Goal: Task Accomplishment & Management: Use online tool/utility

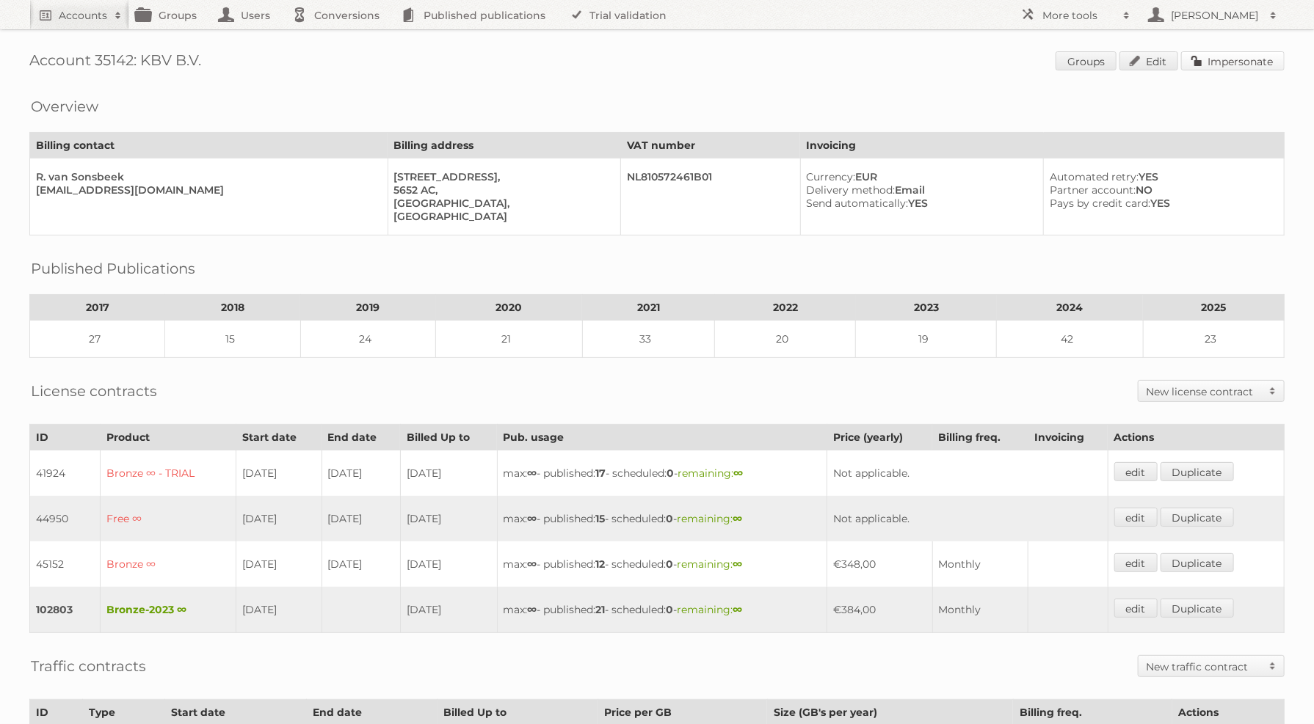
click at [1256, 54] on link "Impersonate" at bounding box center [1232, 60] width 103 height 19
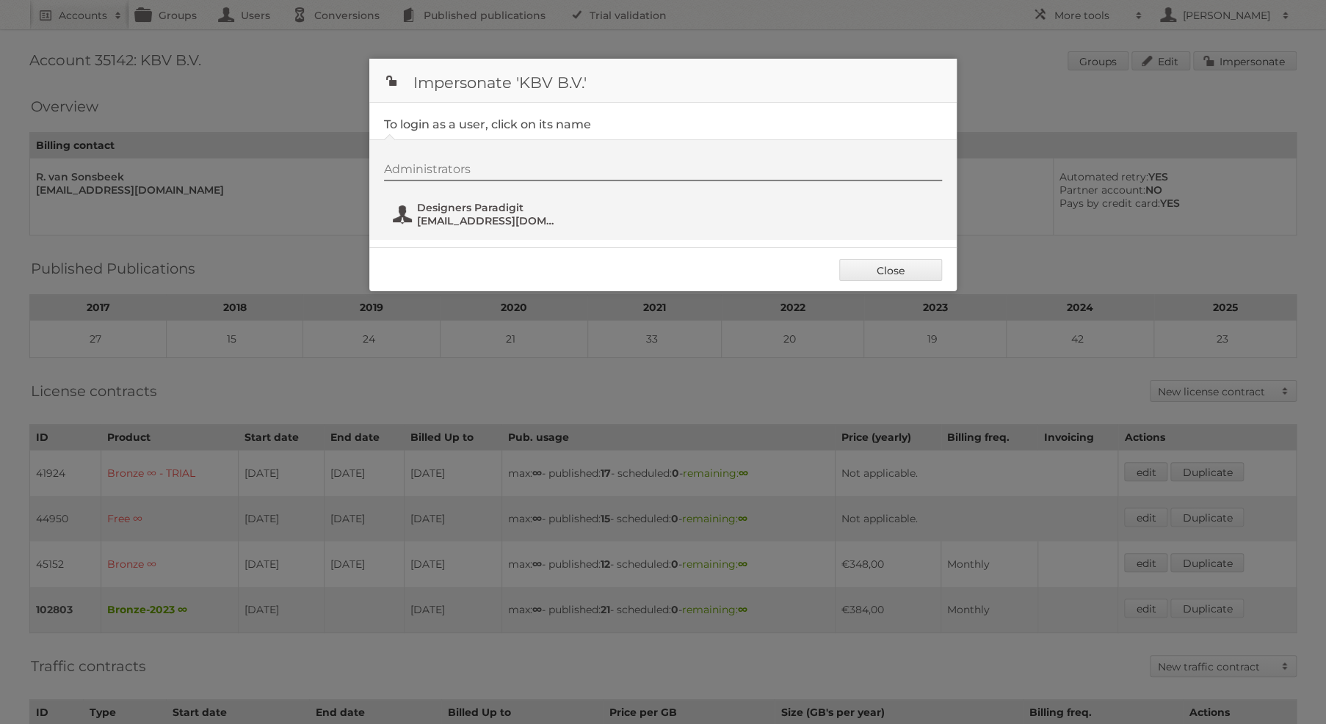
click at [448, 209] on span "Designers Paradigit" at bounding box center [488, 207] width 142 height 13
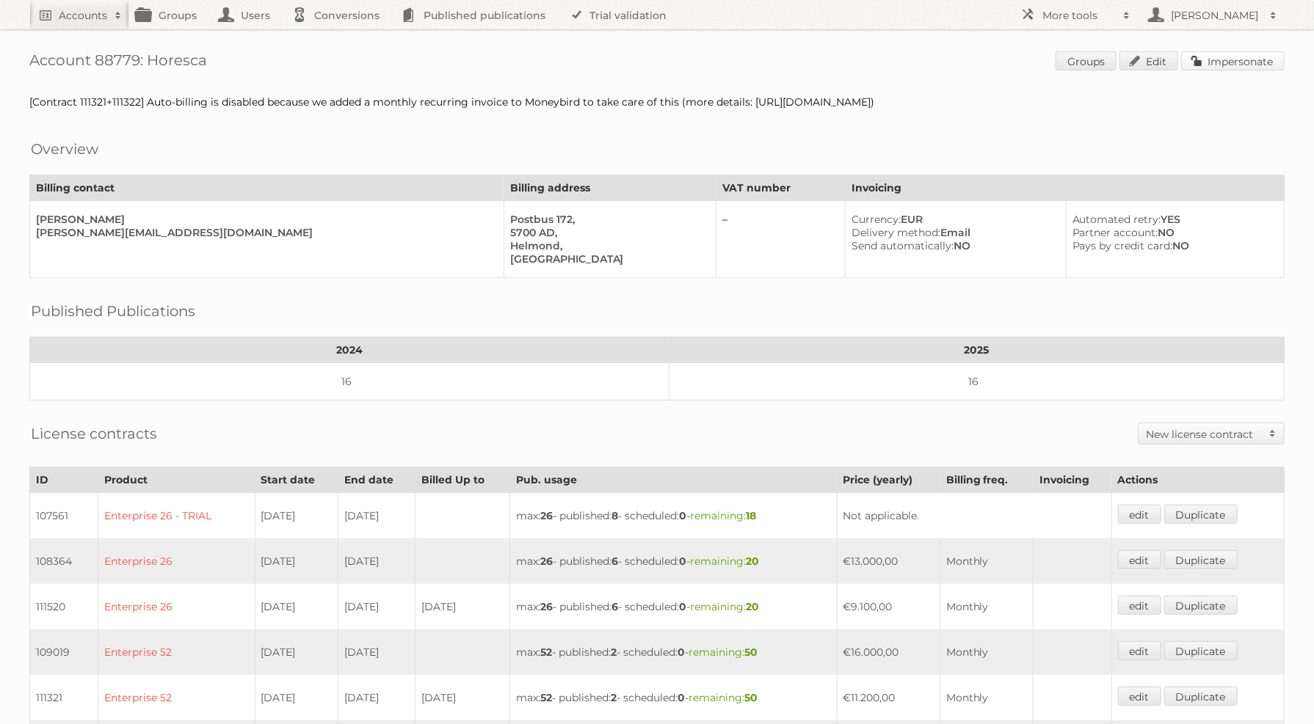
click at [1226, 59] on link "Impersonate" at bounding box center [1232, 60] width 103 height 19
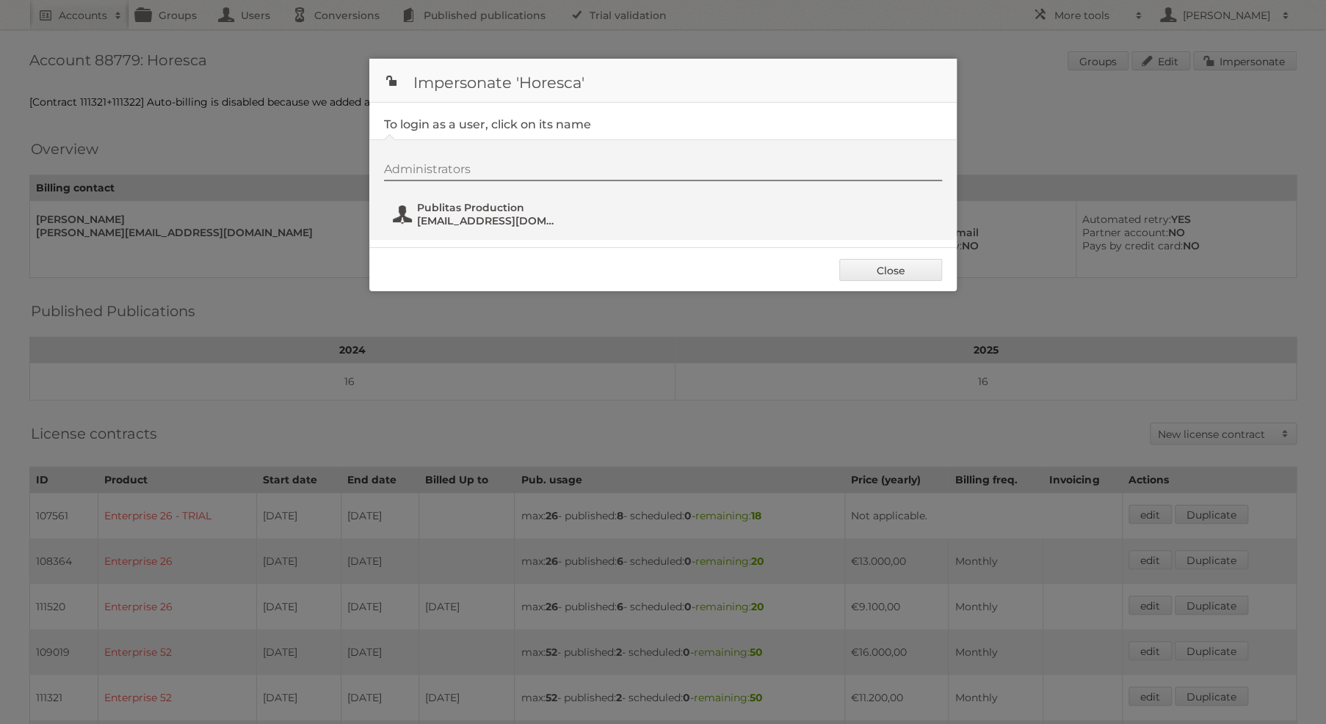
click at [527, 224] on span "fs+horesca@publitas.com" at bounding box center [488, 220] width 142 height 13
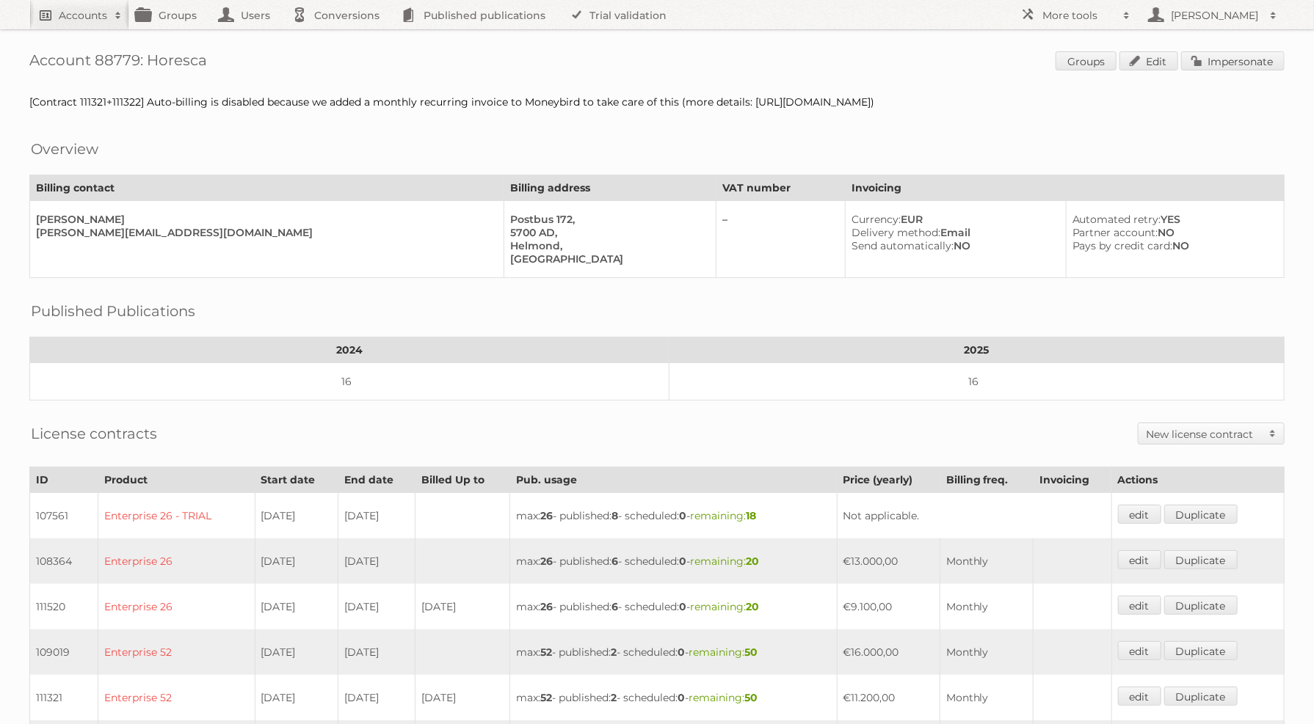
click at [60, 19] on h2 "Accounts" at bounding box center [83, 15] width 48 height 15
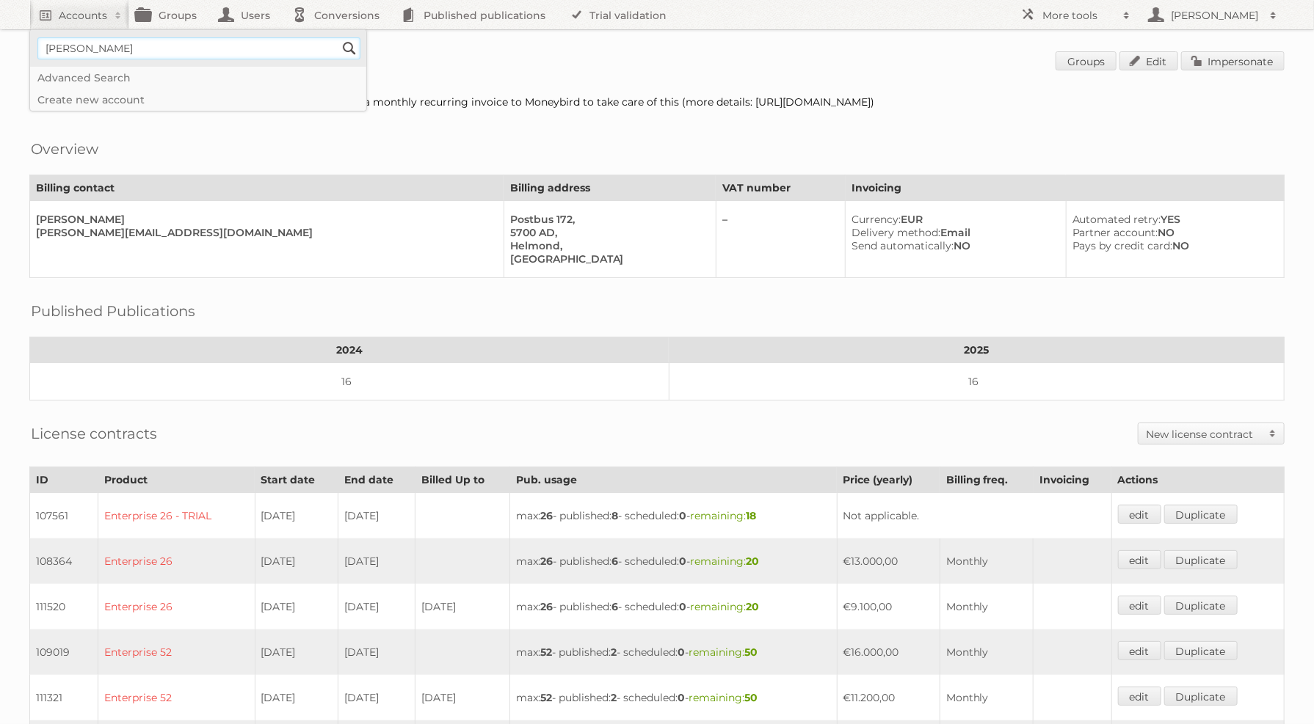
type input"] "sean rice"
click at [338, 37] on input "Search" at bounding box center [349, 48] width 22 height 22
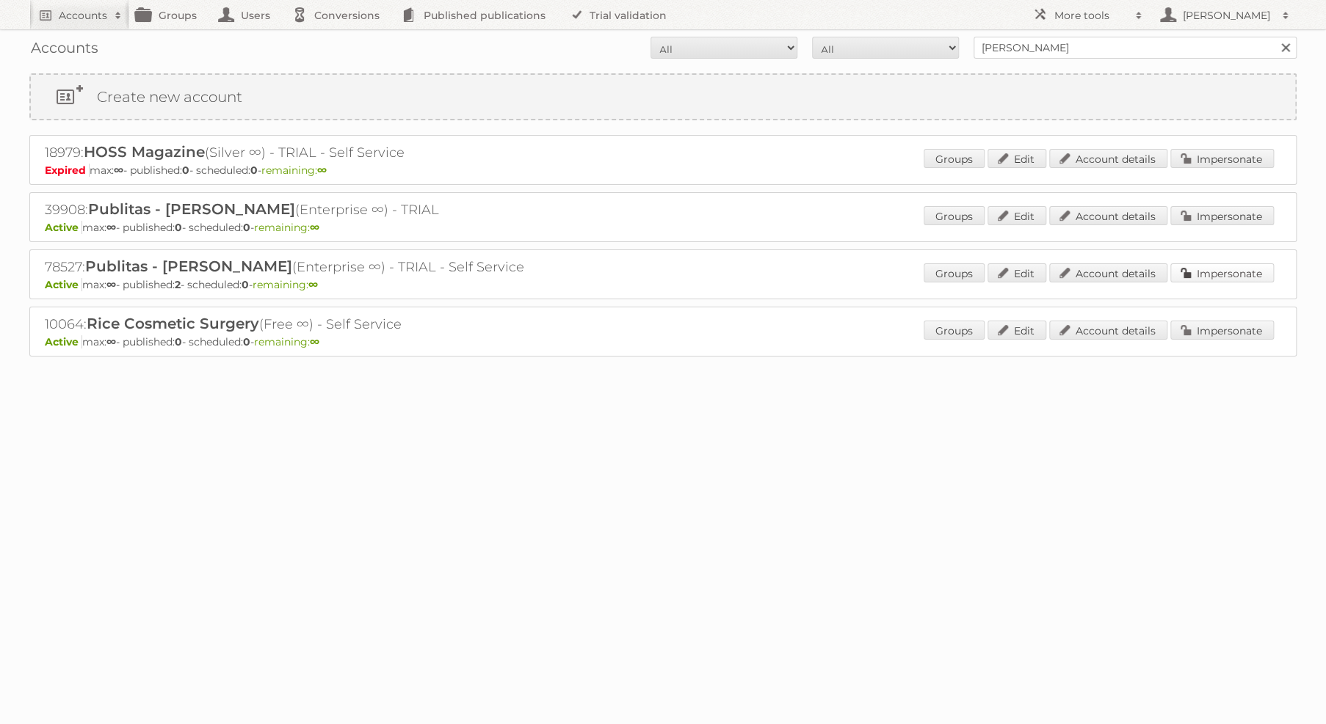
click at [1202, 274] on link "Impersonate" at bounding box center [1221, 273] width 103 height 19
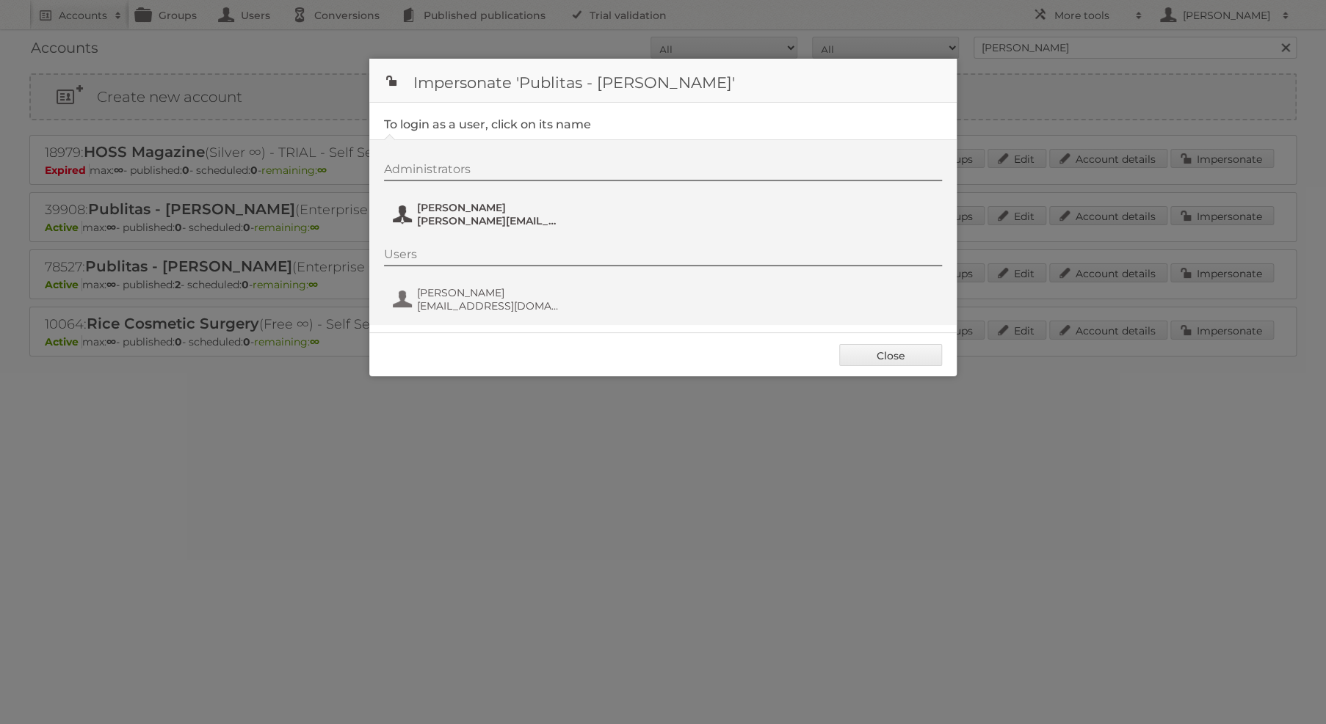
click at [458, 211] on span "[PERSON_NAME]" at bounding box center [488, 207] width 142 height 13
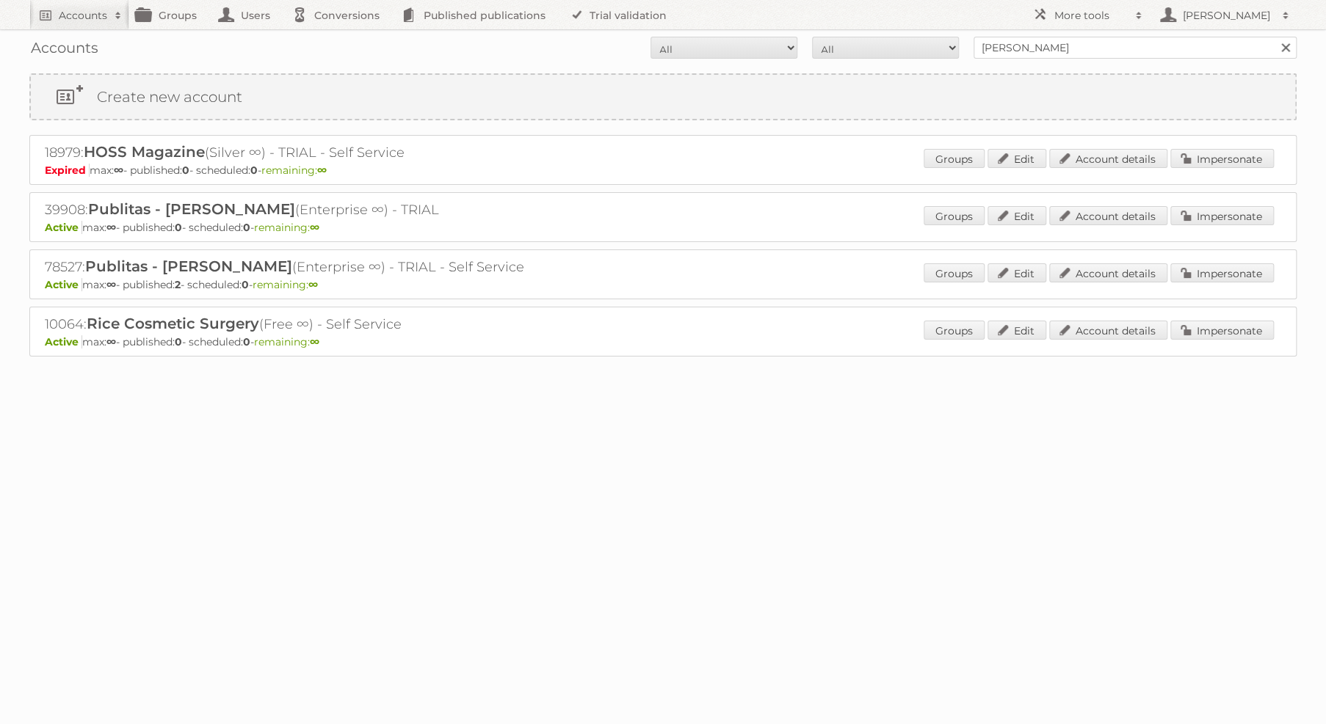
click at [1206, 202] on div "39908: Publitas - Sean Rice (Enterprise ∞) - TRIAL Active max: ∞ - published: 0…" at bounding box center [662, 217] width 1267 height 50
click at [1198, 268] on link "Impersonate" at bounding box center [1221, 273] width 103 height 19
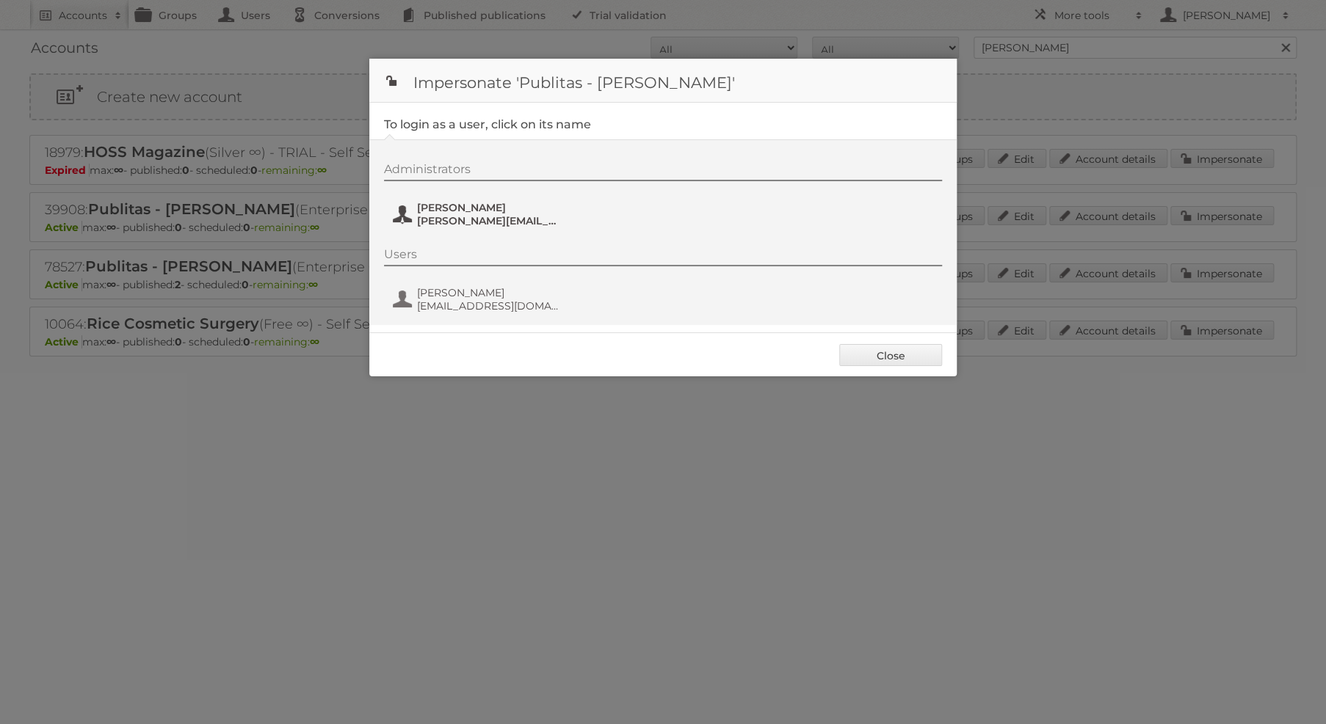
click at [500, 225] on span "sean@publitas.com" at bounding box center [488, 220] width 142 height 13
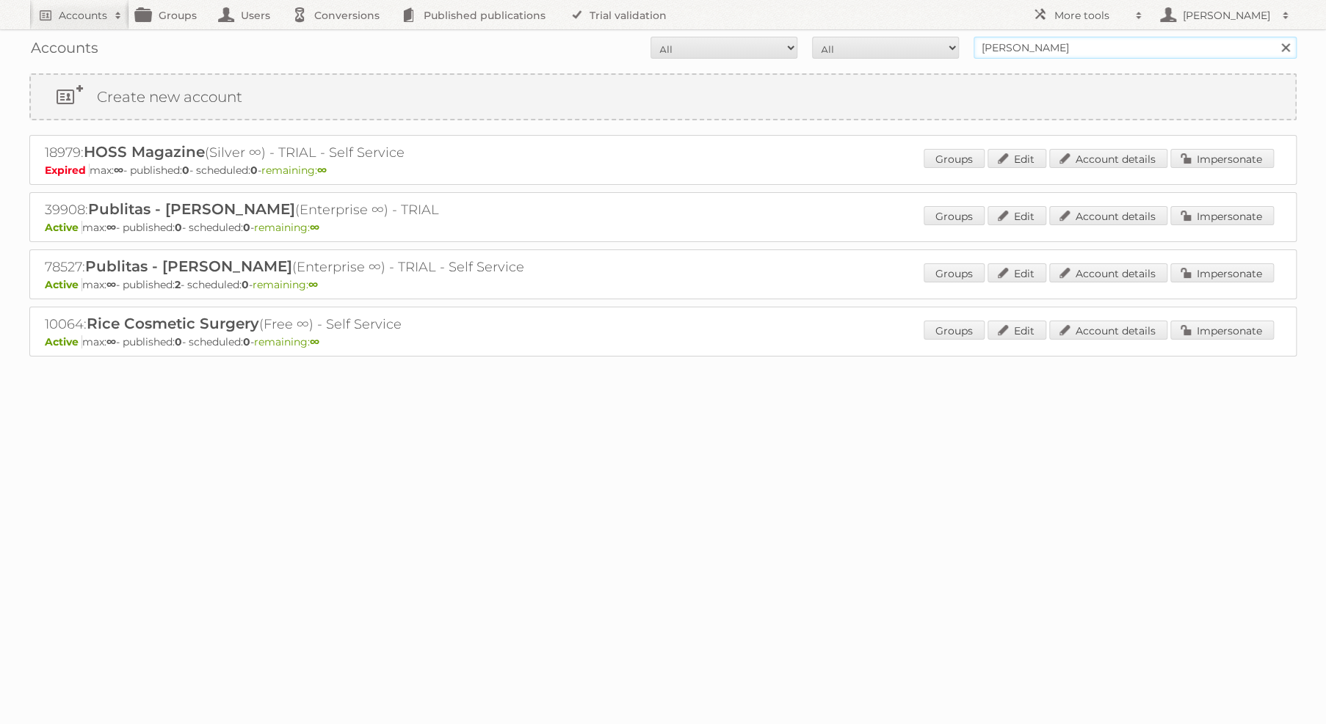
click at [1105, 47] on input "sean rice" at bounding box center [1134, 48] width 323 height 22
paste input "dave@eckerselygroup.com.au"
type input "dave@eckerselygroup.com.au"
click at [1273, 37] on input "Search" at bounding box center [1284, 48] width 22 height 22
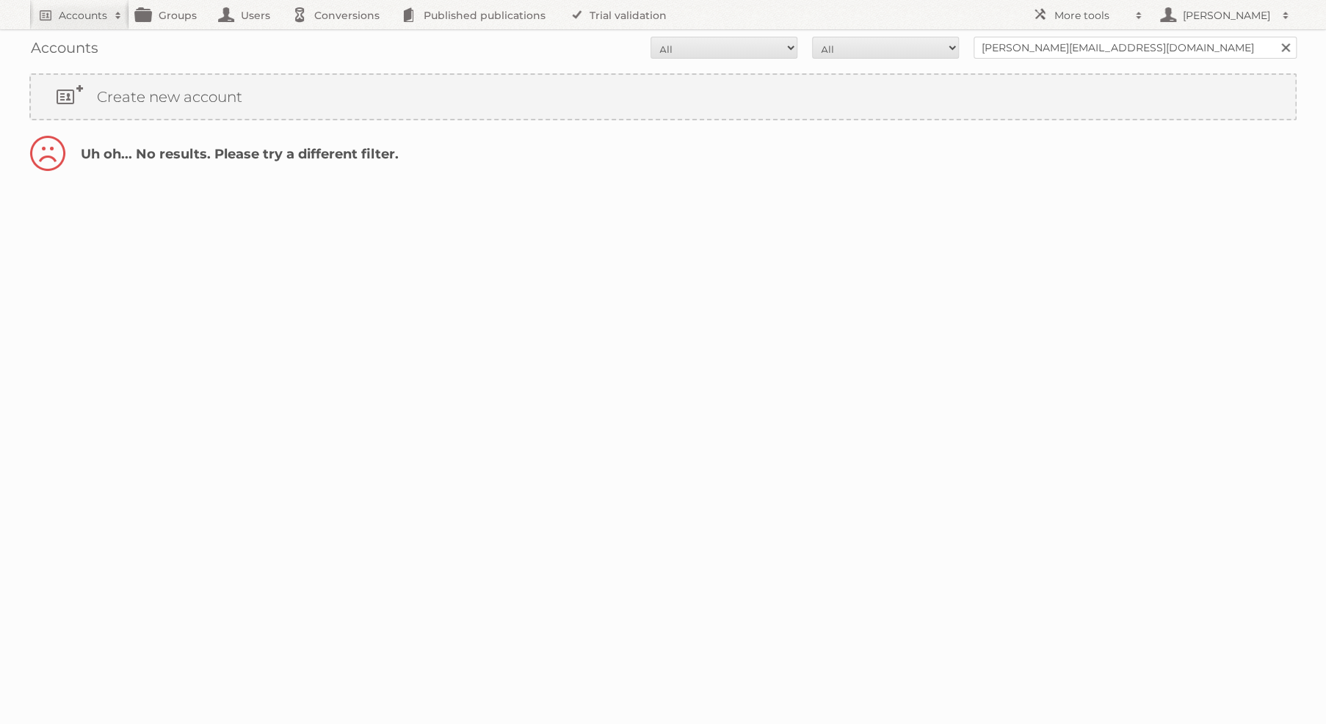
click at [1075, 59] on div "Accounts All Active Expired Pending All Paid Trials Self service dave@eckersely…" at bounding box center [662, 47] width 1267 height 37
click at [1075, 49] on input "dave@eckerselygroup.com.au" at bounding box center [1134, 48] width 323 height 22
paste input "eckerselygroup"
drag, startPoint x: 1003, startPoint y: 52, endPoint x: 1016, endPoint y: 51, distance: 12.5
click at [1005, 52] on input "eckerselygroup" at bounding box center [1134, 48] width 323 height 22
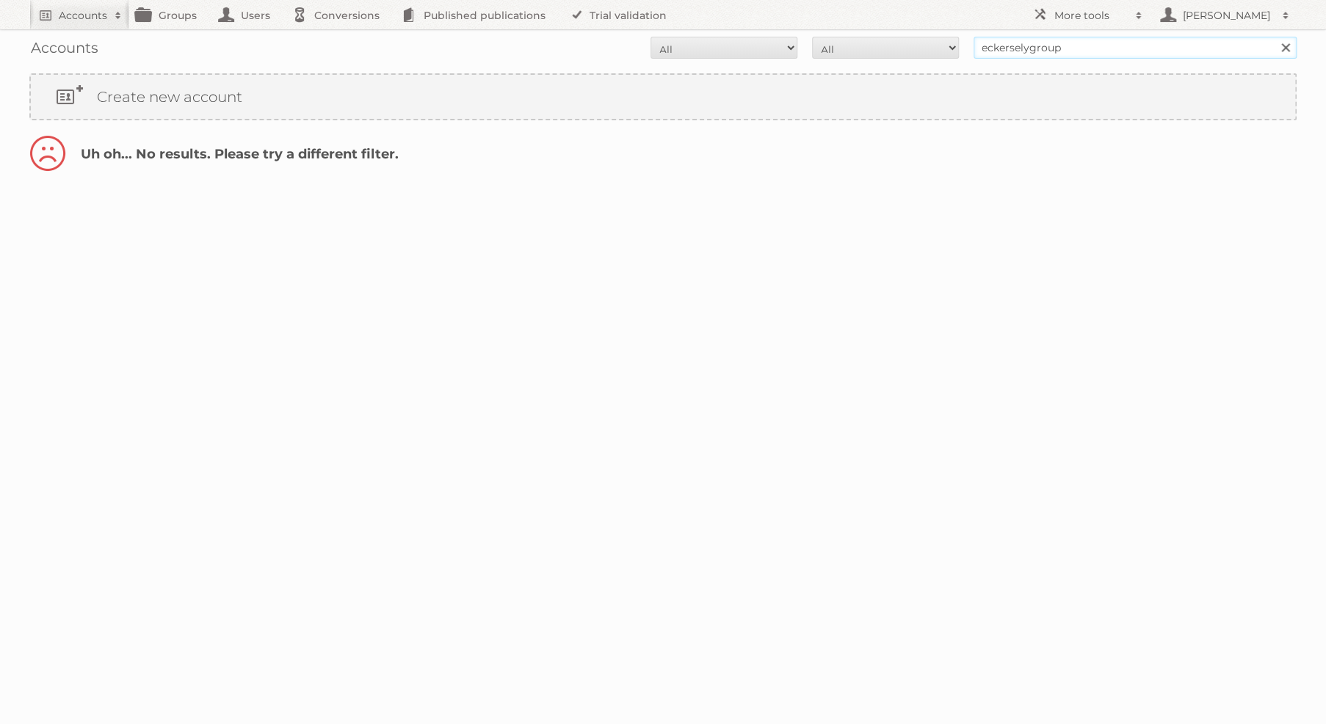
click at [1033, 49] on input "eckerselygroup" at bounding box center [1134, 48] width 323 height 22
click at [1028, 52] on input "eckerselygroup" at bounding box center [1134, 48] width 323 height 22
type input "eckersely group"
click at [1273, 37] on input "Search" at bounding box center [1284, 48] width 22 height 22
click at [1065, 59] on div "Accounts All Active Expired Pending All Paid Trials Self service eckersely grou…" at bounding box center [662, 47] width 1267 height 37
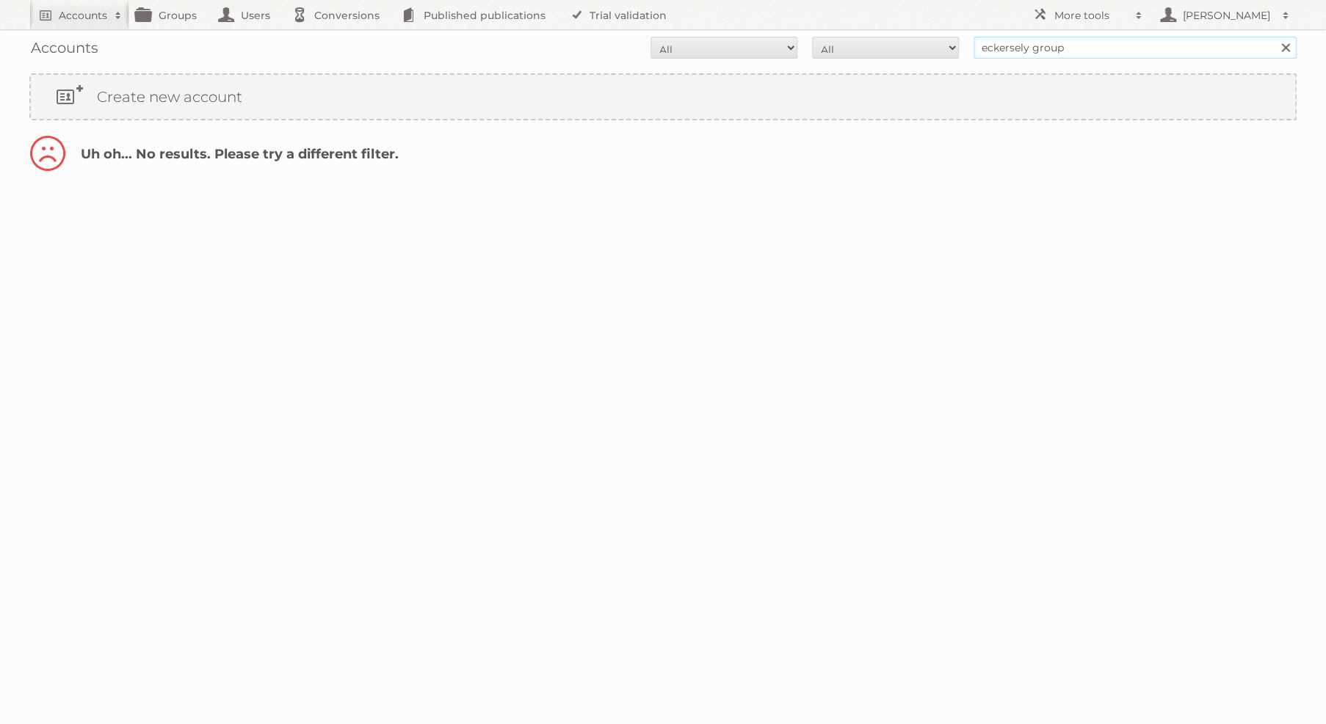
click at [1055, 55] on input "eckersely group" at bounding box center [1134, 48] width 323 height 22
type input "eckersely"
click at [1273, 37] on input "Search" at bounding box center [1284, 48] width 22 height 22
click at [81, 11] on h2 "Accounts" at bounding box center [83, 15] width 48 height 15
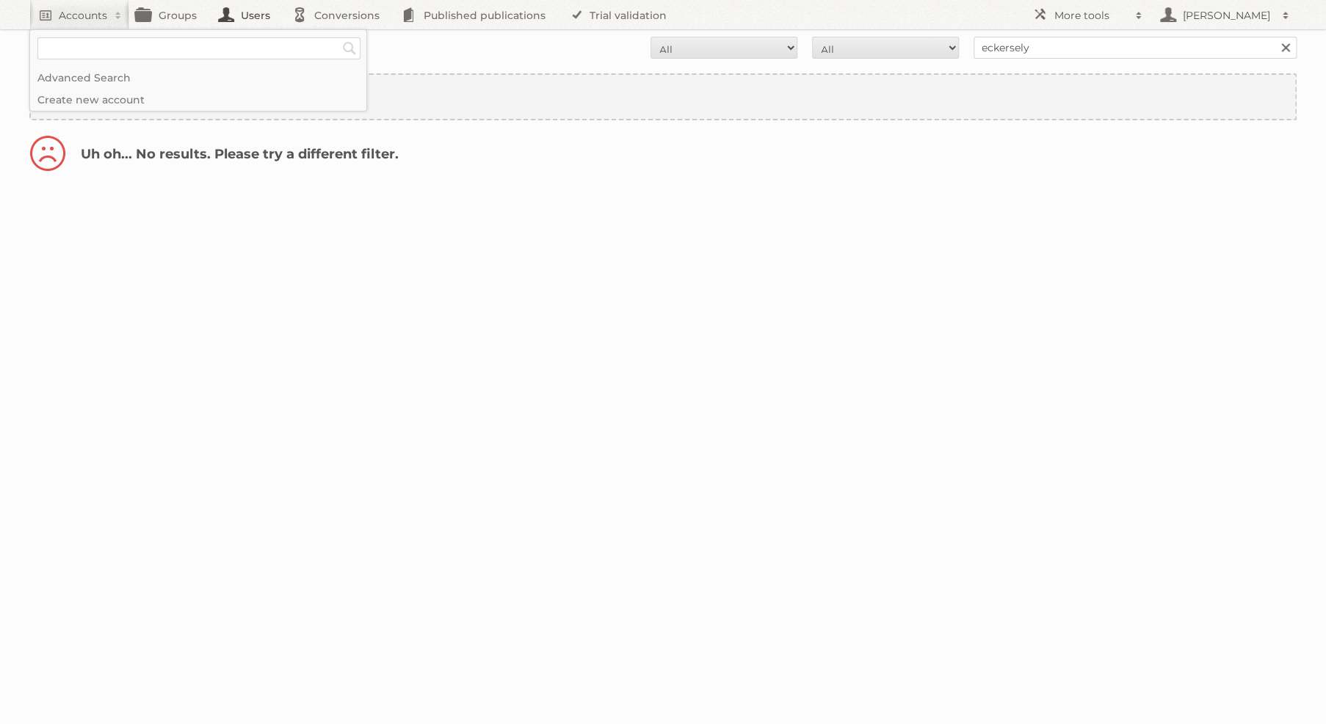
click at [239, 23] on link "Users" at bounding box center [247, 14] width 73 height 29
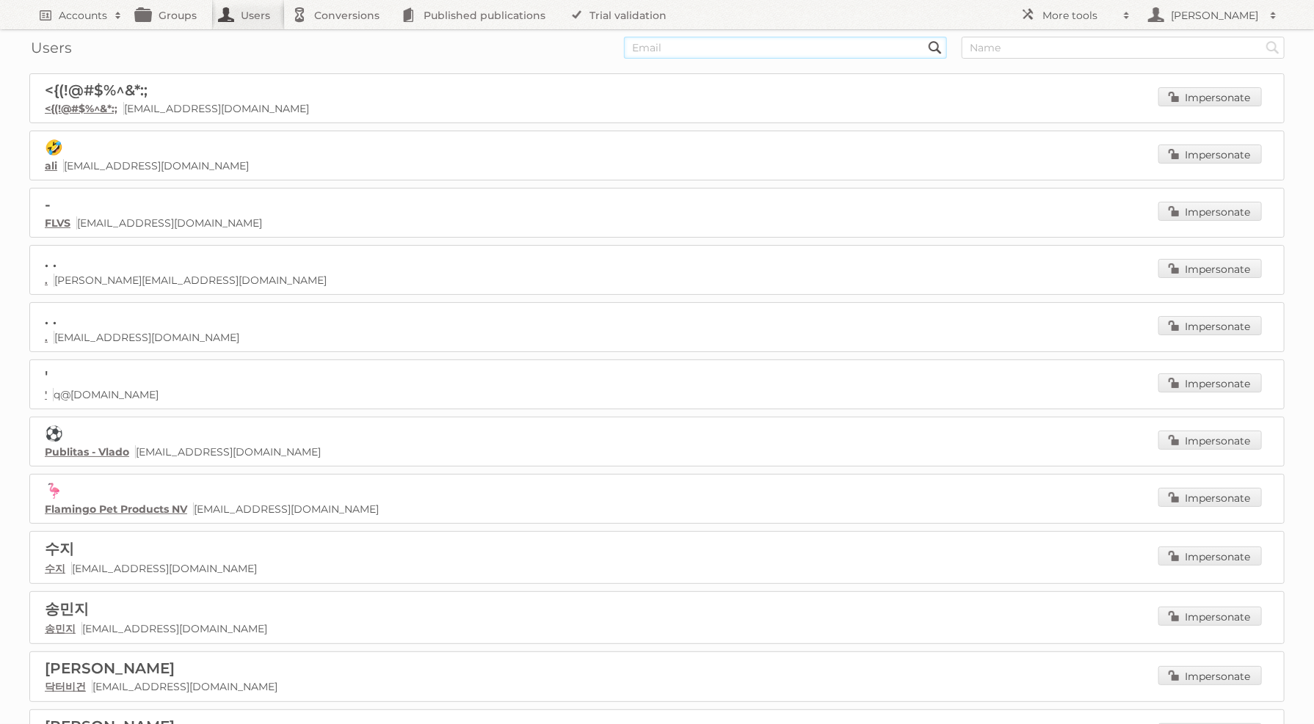
click at [734, 48] on input "text" at bounding box center [785, 48] width 323 height 22
paste input "eckerselygroup"
type input "eckerselygroup"
click at [924, 37] on input "Search" at bounding box center [935, 48] width 22 height 22
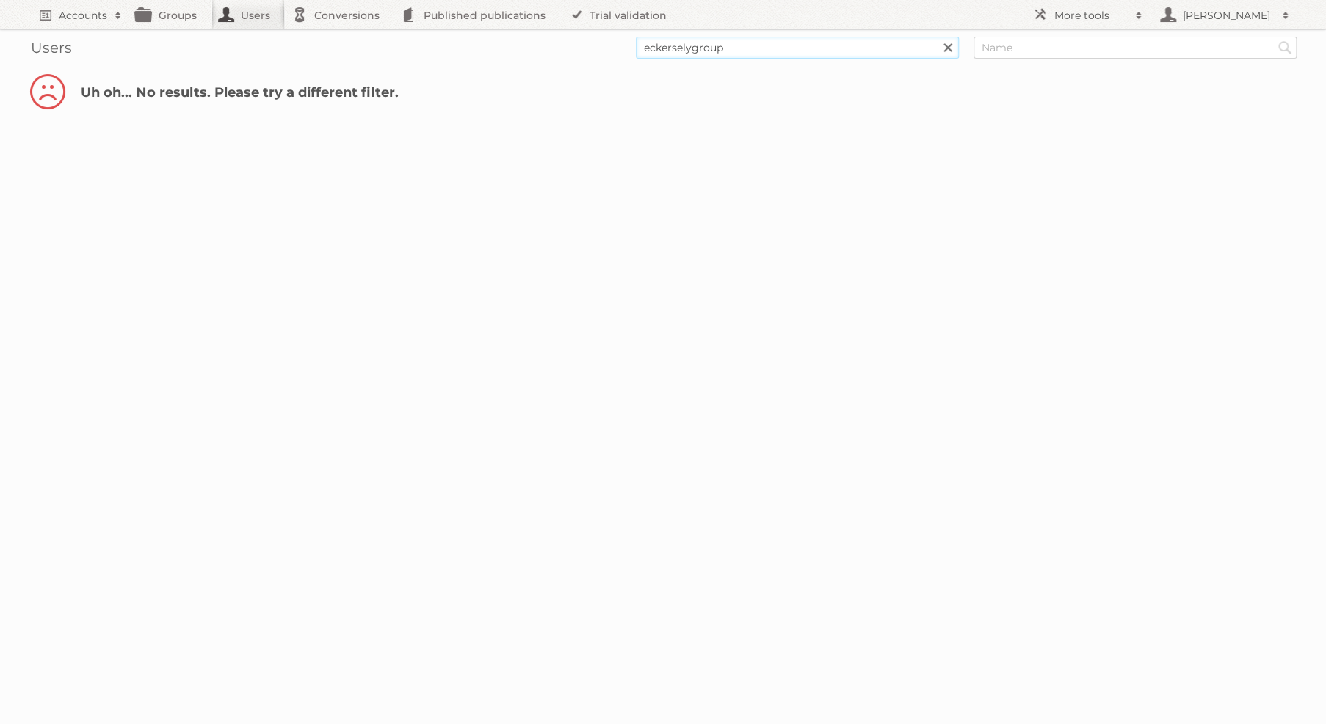
click at [730, 46] on input "eckerselygroup" at bounding box center [797, 48] width 323 height 22
paste input "[PERSON_NAME][EMAIL_ADDRESS][DOMAIN_NAME]"
type input "[PERSON_NAME][EMAIL_ADDRESS][DOMAIN_NAME]"
click at [936, 37] on input "Search" at bounding box center [947, 48] width 22 height 22
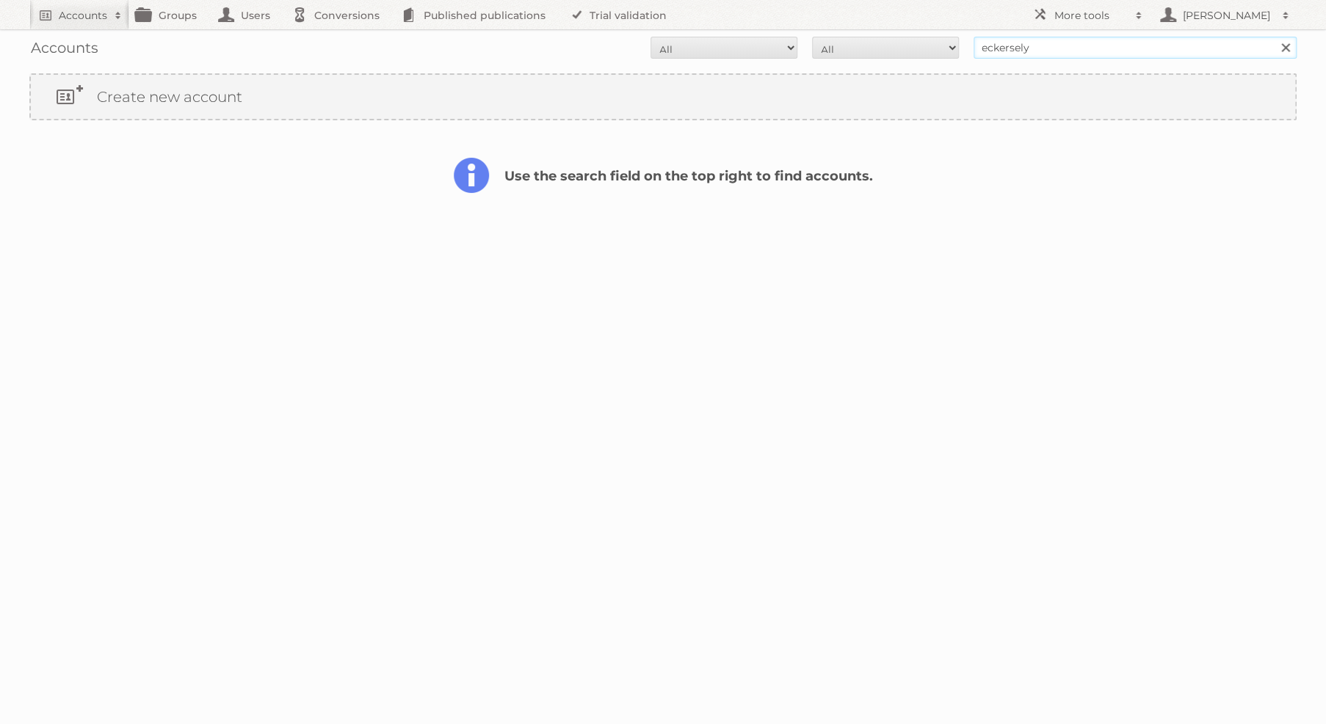
click at [986, 51] on input "eckersely" at bounding box center [1134, 48] width 323 height 22
type input "sean rice"
click at [1273, 37] on input "Search" at bounding box center [1284, 48] width 22 height 22
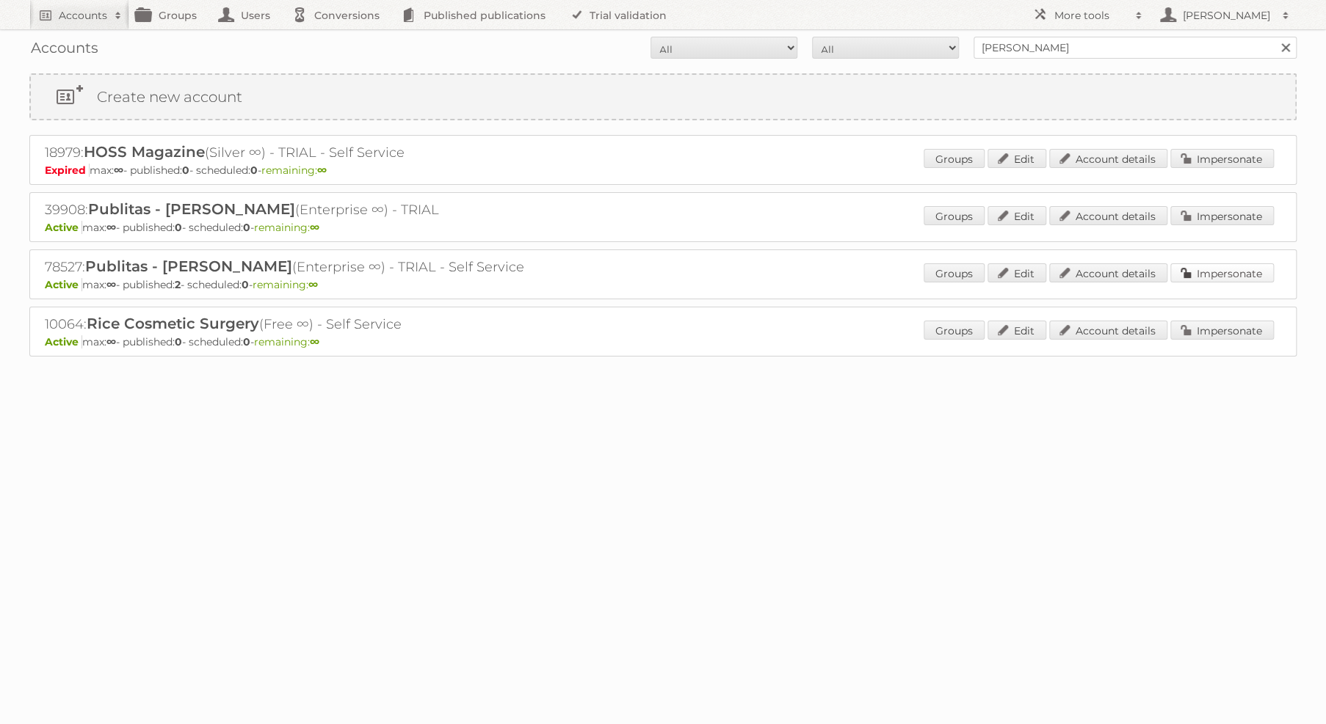
click at [1217, 274] on link "Impersonate" at bounding box center [1221, 273] width 103 height 19
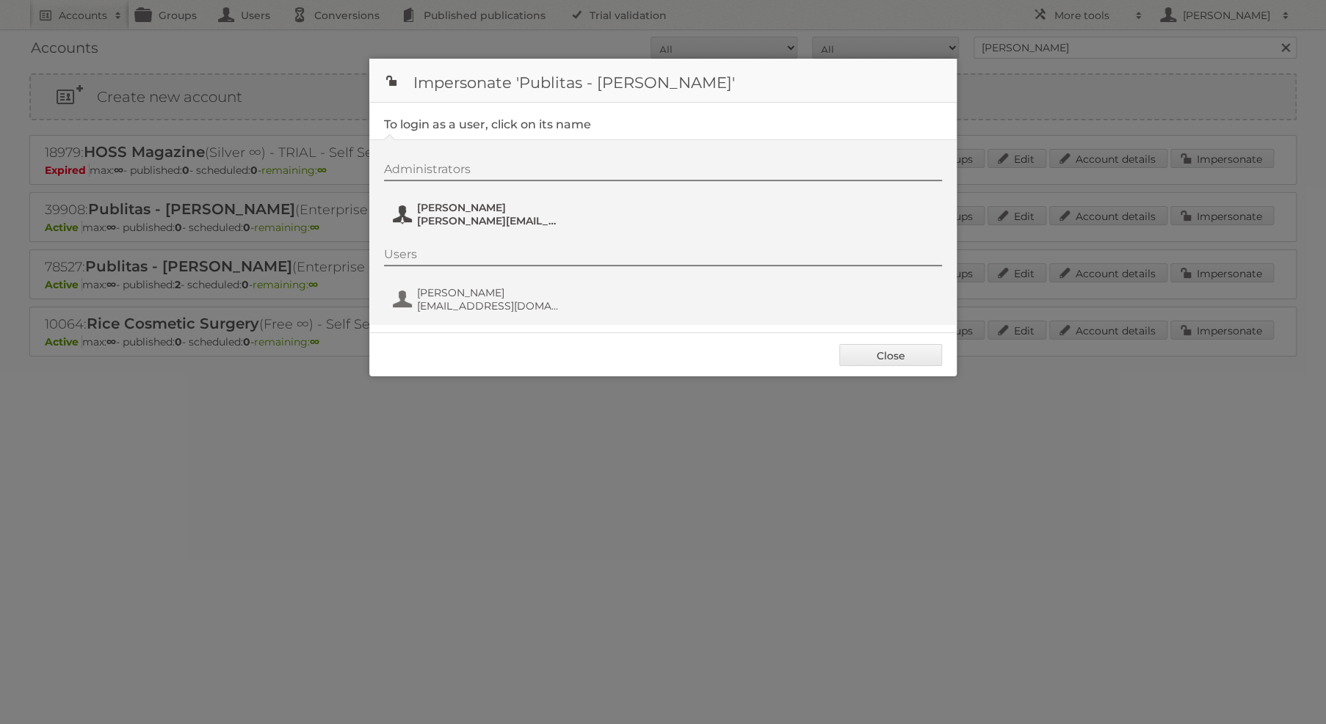
click at [496, 210] on span "[PERSON_NAME]" at bounding box center [488, 207] width 142 height 13
